Goal: Information Seeking & Learning: Compare options

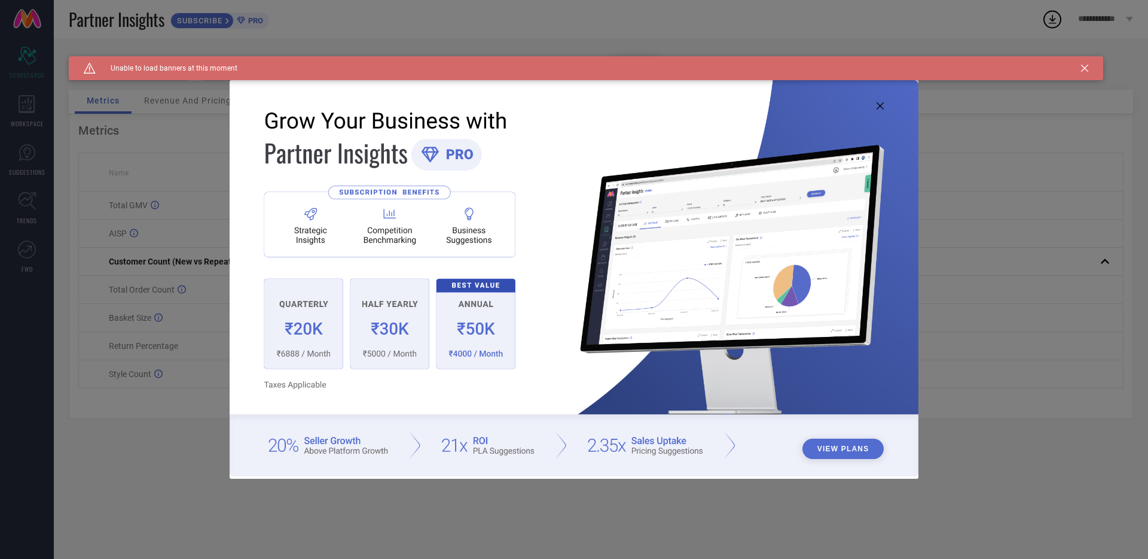
click at [884, 105] on img at bounding box center [574, 278] width 689 height 396
click at [878, 106] on icon at bounding box center [880, 105] width 7 height 7
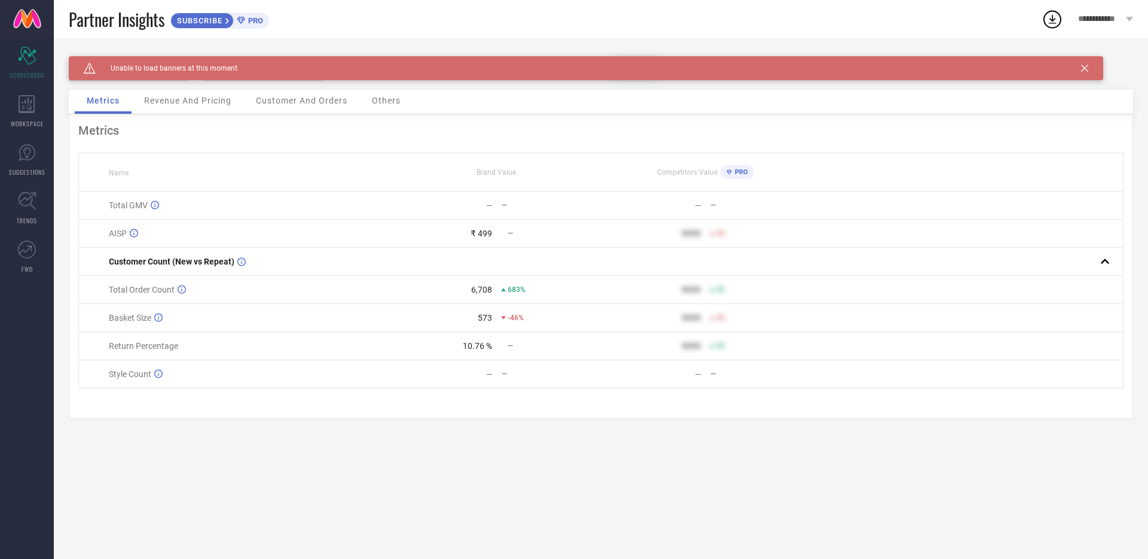
click at [1081, 68] on icon at bounding box center [1084, 68] width 7 height 7
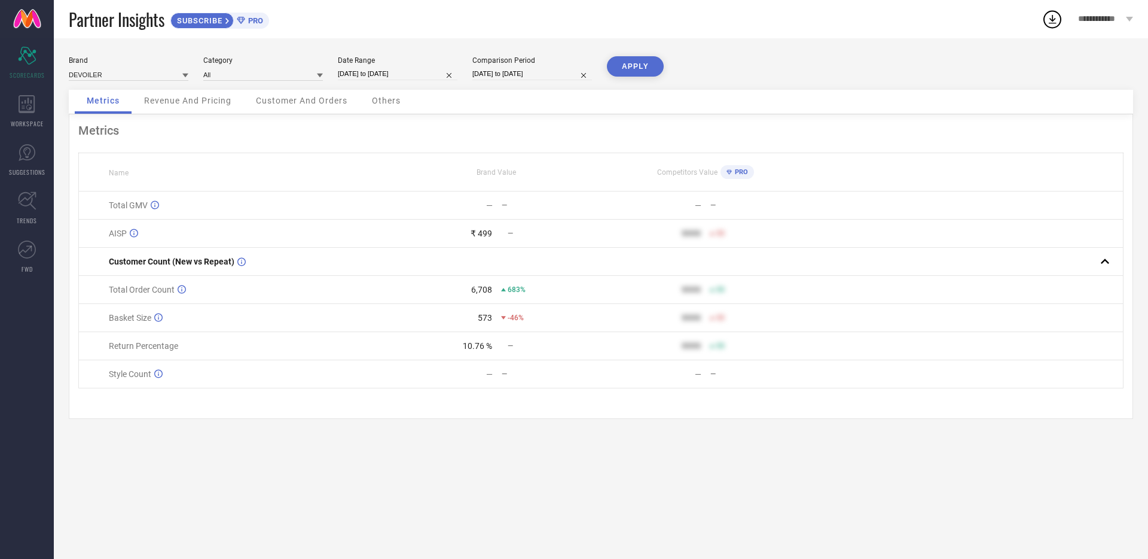
select select "8"
select select "2025"
select select "9"
select select "2025"
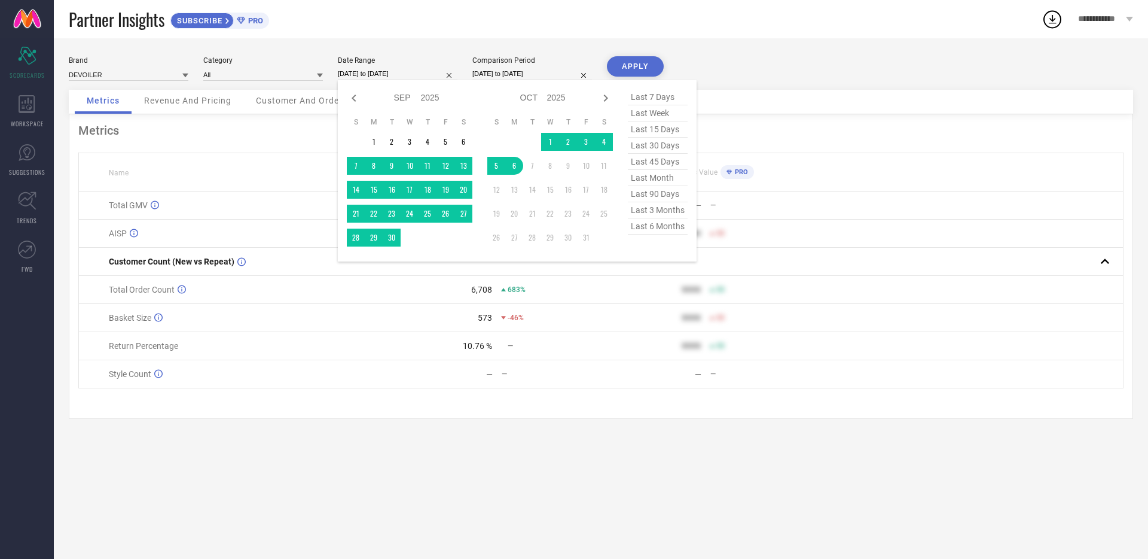
click at [423, 75] on input "[DATE] to [DATE]" at bounding box center [398, 74] width 120 height 13
click at [373, 138] on td "1" at bounding box center [374, 142] width 18 height 18
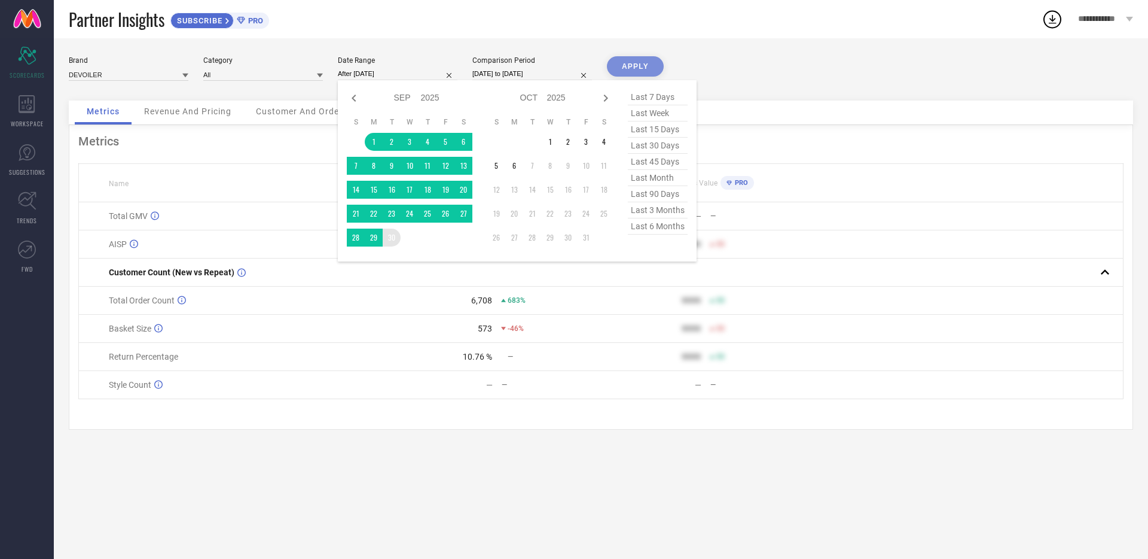
type input "[DATE] to [DATE]"
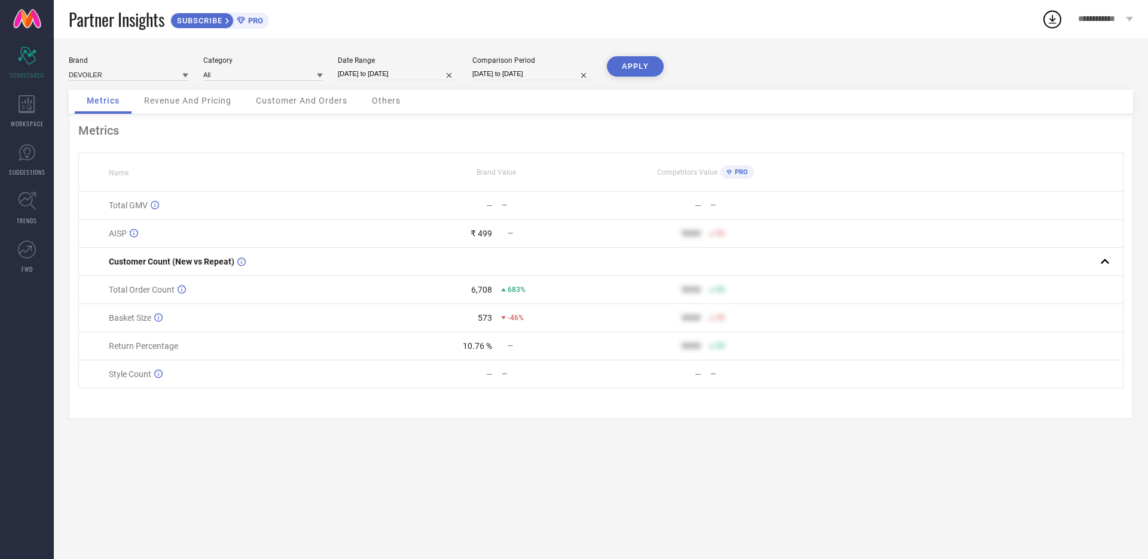
click at [532, 77] on input "[DATE] to [DATE]" at bounding box center [533, 74] width 120 height 13
select select "8"
select select "2024"
select select "9"
select select "2024"
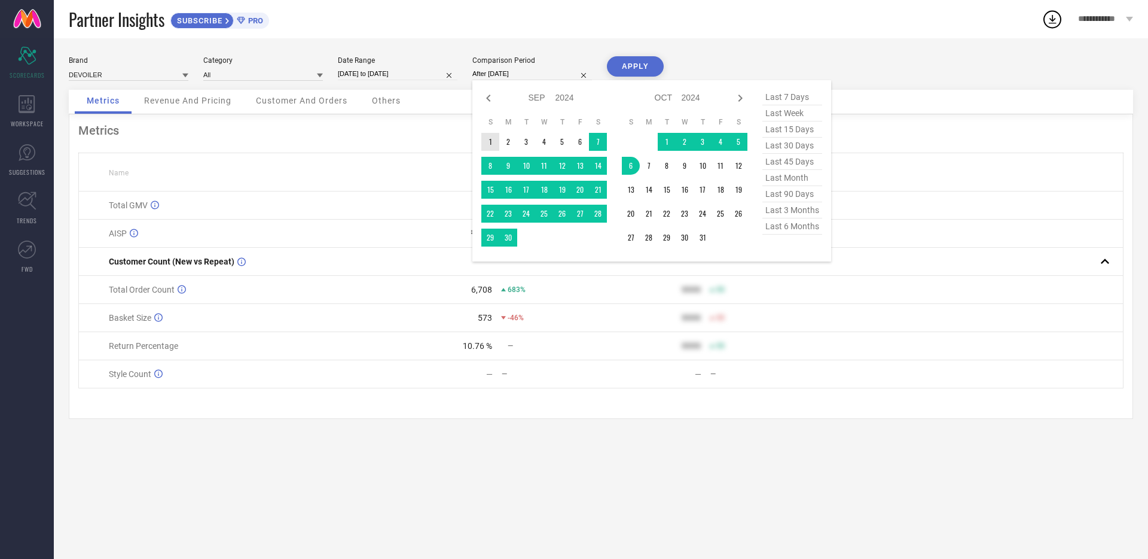
click at [490, 140] on td "1" at bounding box center [491, 142] width 18 height 18
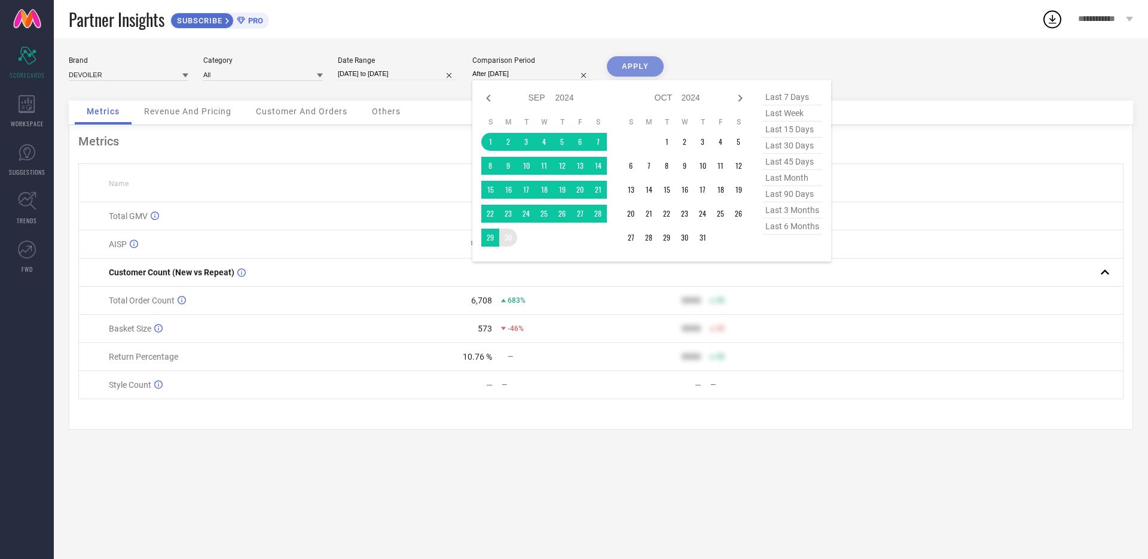
type input "[DATE] to [DATE]"
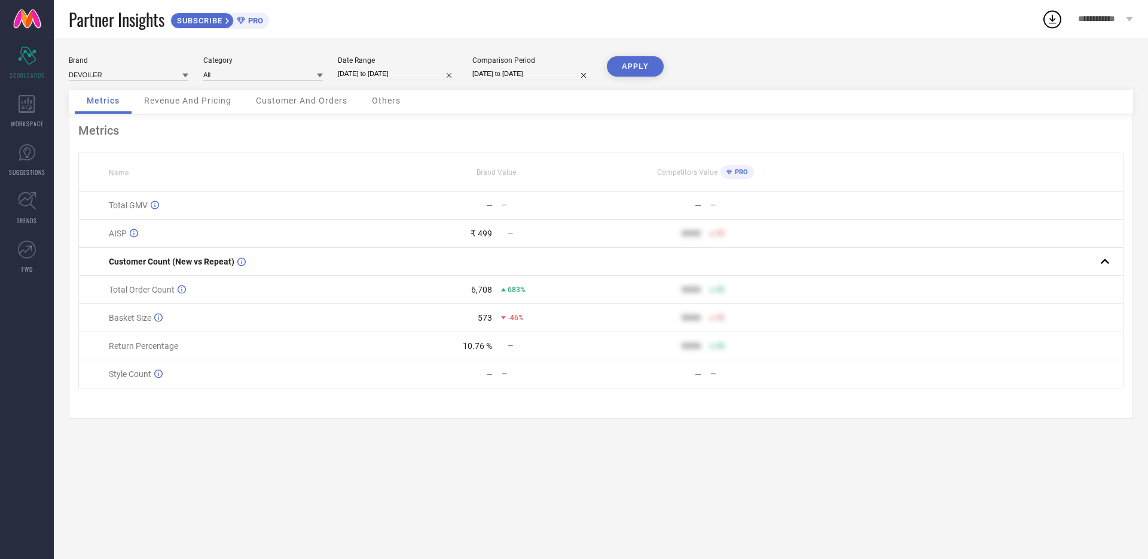
click at [652, 56] on button "APPLY" at bounding box center [635, 66] width 57 height 20
drag, startPoint x: 453, startPoint y: 209, endPoint x: 498, endPoint y: 208, distance: 44.3
click at [496, 208] on td "₹ 32.23 L —" at bounding box center [496, 205] width 209 height 28
drag, startPoint x: 499, startPoint y: 208, endPoint x: 427, endPoint y: 191, distance: 74.2
click at [438, 196] on td "₹ 32.23 L —" at bounding box center [496, 205] width 209 height 28
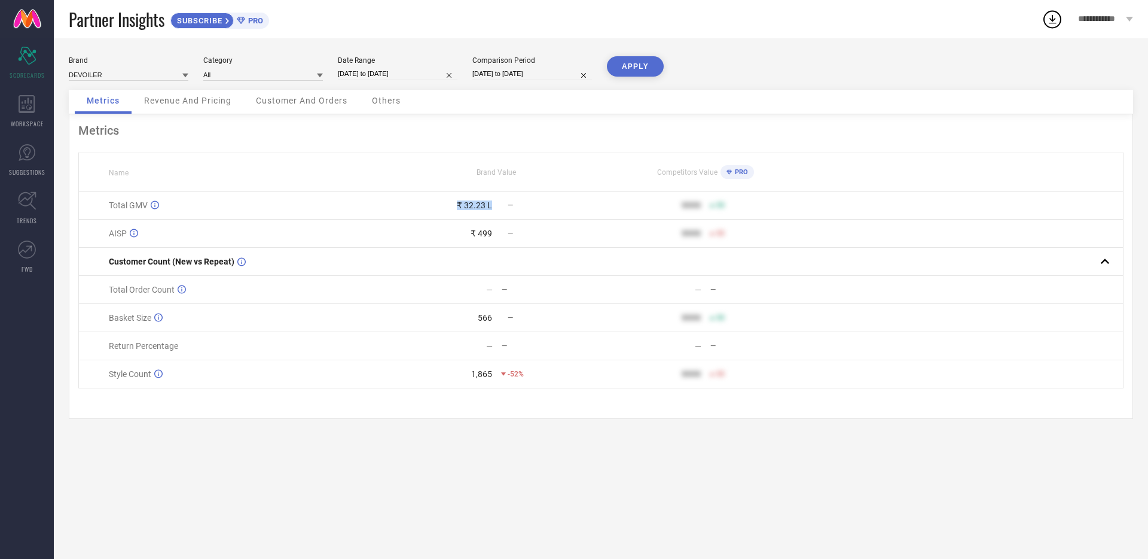
click at [426, 191] on td "₹ 32.23 L —" at bounding box center [496, 205] width 209 height 28
drag, startPoint x: 462, startPoint y: 232, endPoint x: 517, endPoint y: 233, distance: 55.6
click at [517, 233] on div "₹ 499 —" at bounding box center [497, 234] width 208 height 10
drag, startPoint x: 470, startPoint y: 319, endPoint x: 505, endPoint y: 324, distance: 35.7
click at [504, 322] on div "566 —" at bounding box center [497, 318] width 208 height 10
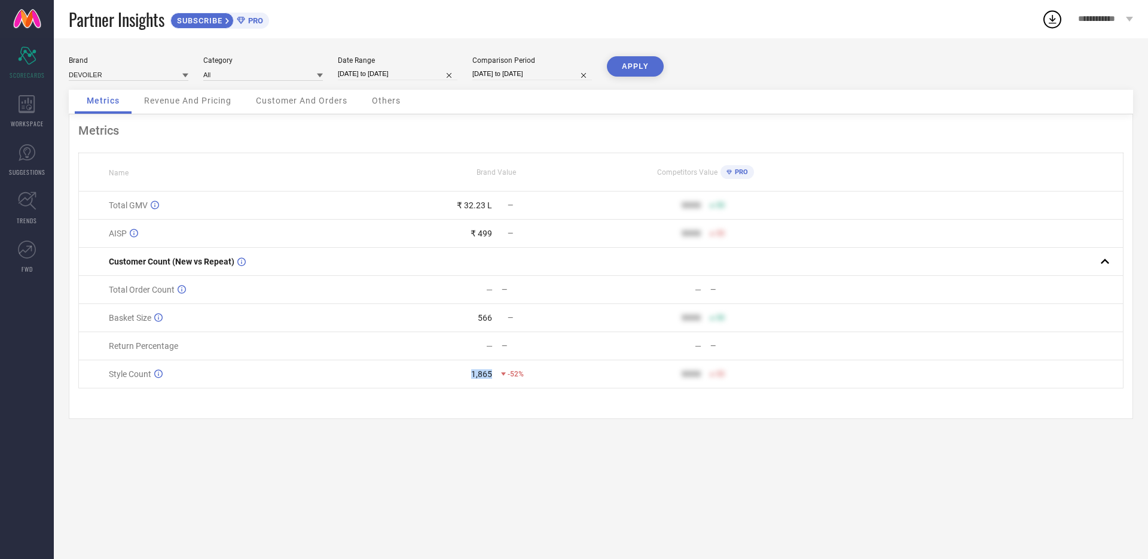
drag, startPoint x: 468, startPoint y: 376, endPoint x: 491, endPoint y: 376, distance: 22.7
click at [491, 376] on div "1,865" at bounding box center [442, 374] width 99 height 10
click at [492, 395] on div "Metrics Name Brand Value Competitors Value PRO Total GMV ₹ 32.23 L — 9999 50 AI…" at bounding box center [601, 266] width 1065 height 304
click at [253, 13] on div "SUBSCRIBE PRO" at bounding box center [219, 21] width 99 height 16
